Goal: Check status: Check status

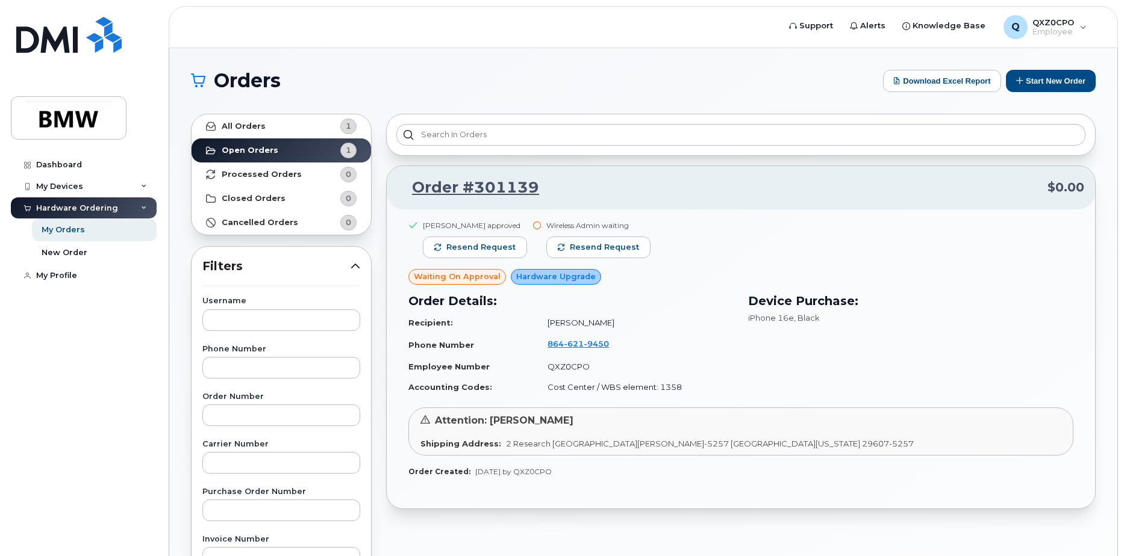
click at [558, 278] on span "Hardware Upgrade" at bounding box center [555, 276] width 79 height 11
click at [698, 268] on div "Eric Grotenhuis approved Resend request Wireless Admin waiting Resend request" at bounding box center [740, 244] width 665 height 49
click at [502, 187] on link "Order #301139" at bounding box center [468, 188] width 142 height 22
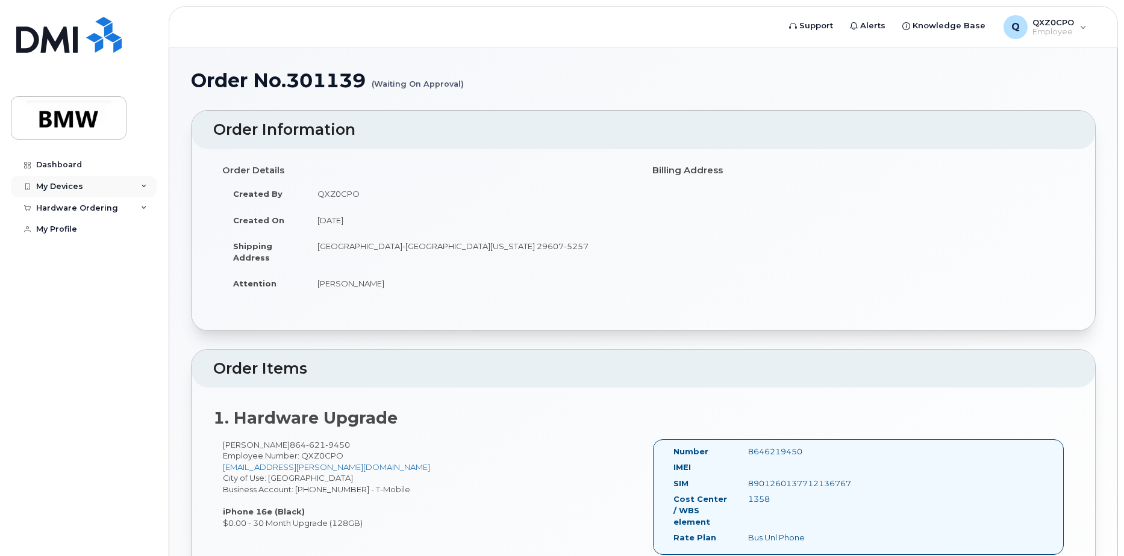
click at [51, 182] on div "My Devices" at bounding box center [59, 187] width 47 height 10
click at [82, 237] on div "([PERSON_NAME])" at bounding box center [109, 242] width 73 height 11
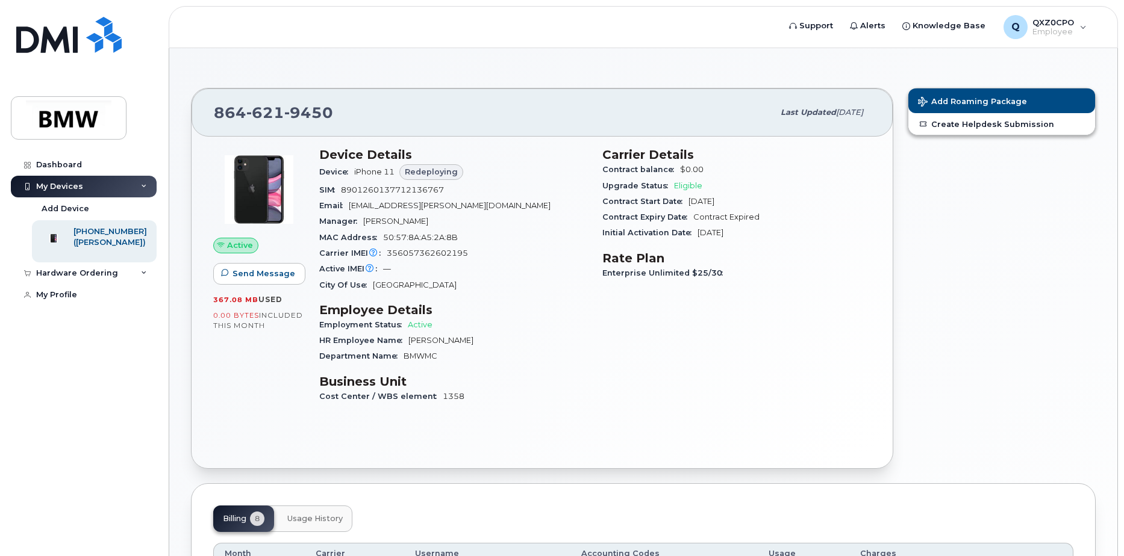
click at [405, 176] on div "Redeploying" at bounding box center [431, 172] width 64 height 16
click at [376, 176] on div "Device iPhone 11 Redeploying" at bounding box center [453, 172] width 269 height 20
drag, startPoint x: 363, startPoint y: 173, endPoint x: 386, endPoint y: 173, distance: 22.9
click at [386, 173] on span "iPhone 11" at bounding box center [374, 171] width 40 height 9
click at [390, 172] on span "iPhone 11" at bounding box center [374, 171] width 40 height 9
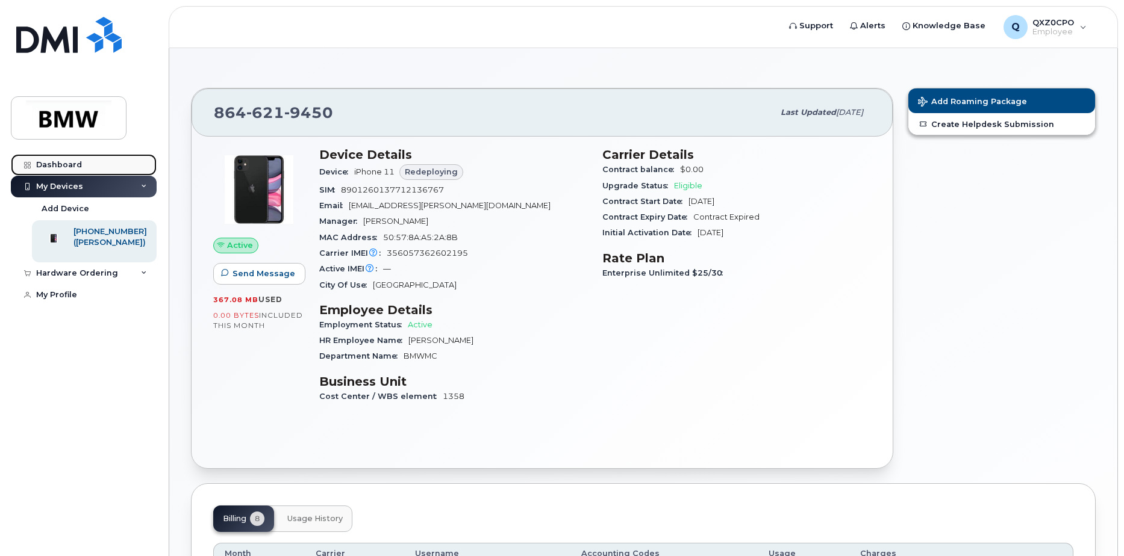
click at [74, 156] on link "Dashboard" at bounding box center [84, 165] width 146 height 22
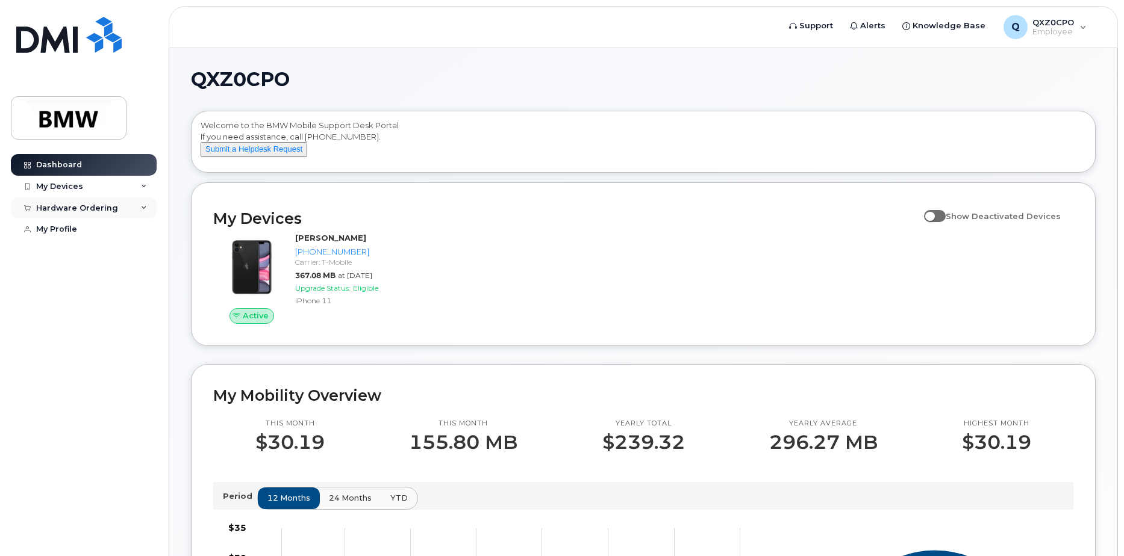
click at [122, 201] on div "Hardware Ordering" at bounding box center [84, 209] width 146 height 22
click at [59, 228] on div "My Orders" at bounding box center [63, 230] width 43 height 11
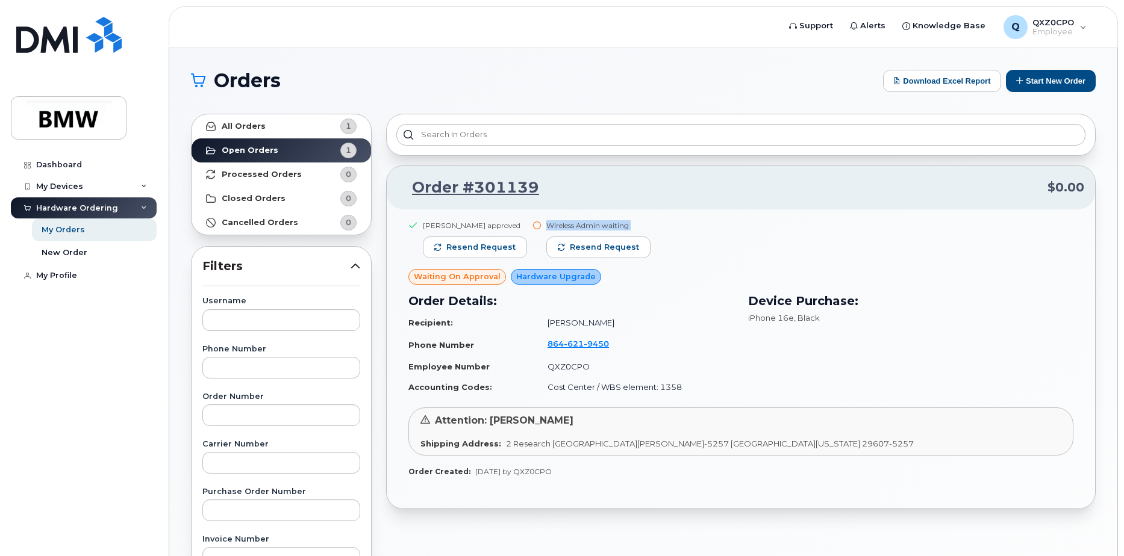
drag, startPoint x: 543, startPoint y: 226, endPoint x: 638, endPoint y: 232, distance: 95.4
click at [638, 232] on div "Wireless Admin waiting Resend request" at bounding box center [598, 244] width 104 height 49
